Goal: Information Seeking & Learning: Learn about a topic

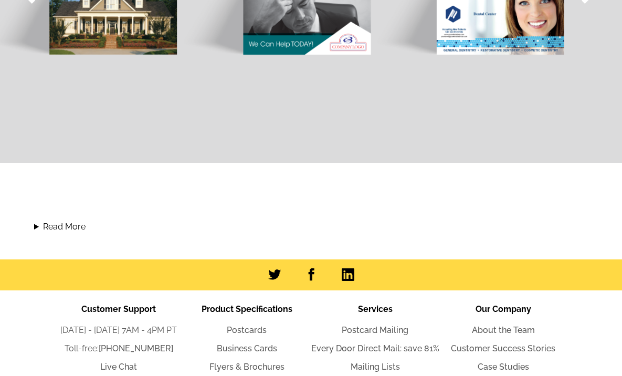
scroll to position [1135, 0]
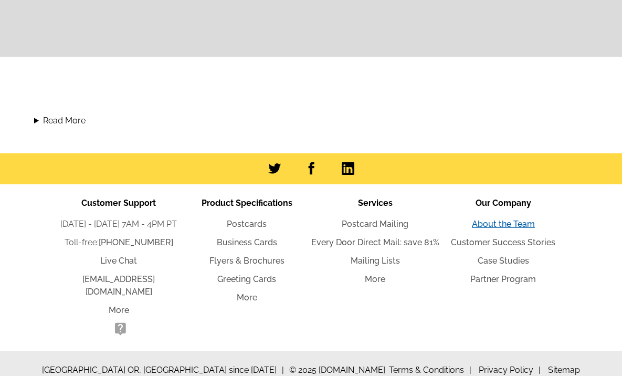
click at [504, 220] on link "About the Team" at bounding box center [503, 224] width 63 height 10
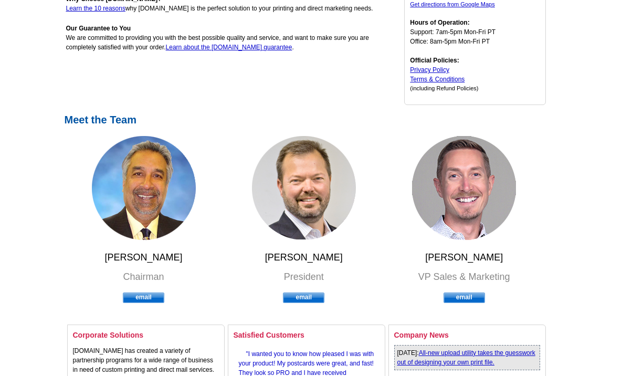
scroll to position [212, 0]
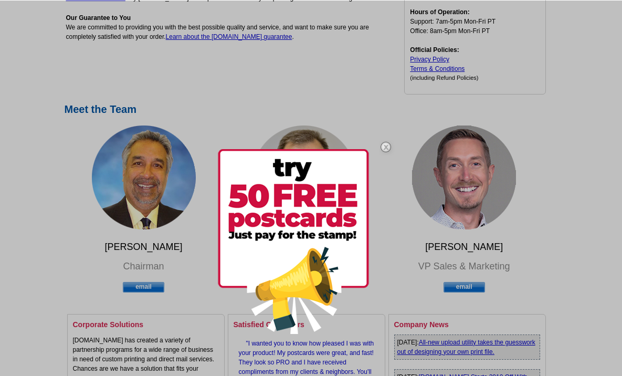
click at [386, 149] on img at bounding box center [386, 147] width 30 height 30
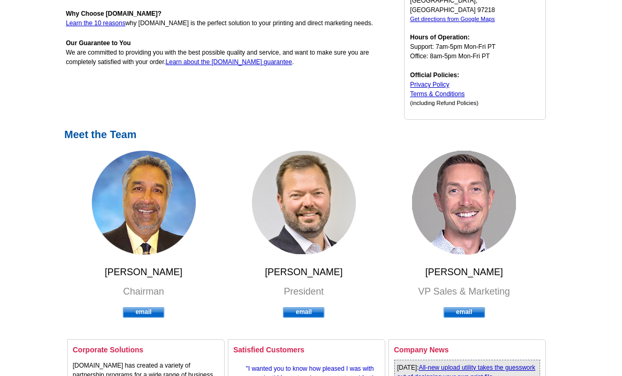
scroll to position [524, 0]
